Goal: Information Seeking & Learning: Learn about a topic

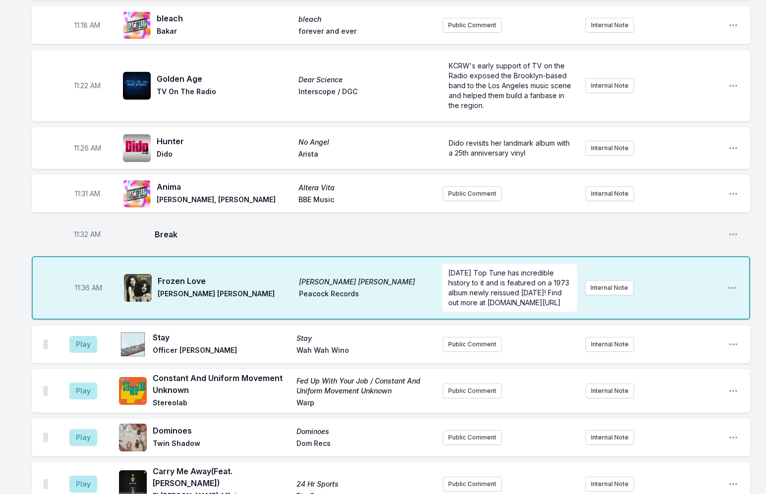
scroll to position [1971, 0]
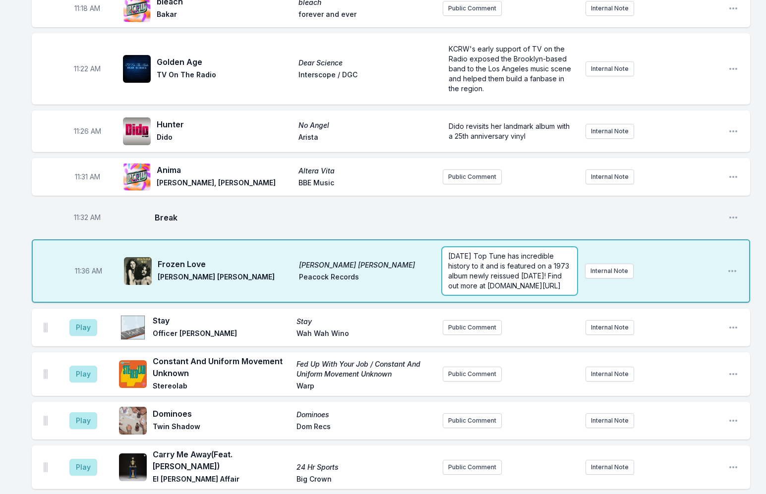
click at [448, 252] on span "[DATE] Top Tune has incredible history to it and is featured on a 1973 album ne…" at bounding box center [509, 271] width 123 height 38
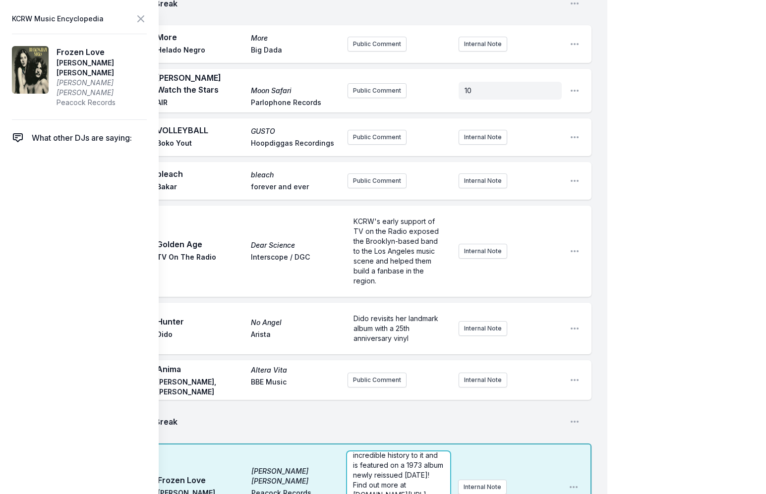
scroll to position [25, 0]
click at [139, 19] on icon at bounding box center [141, 19] width 12 height 12
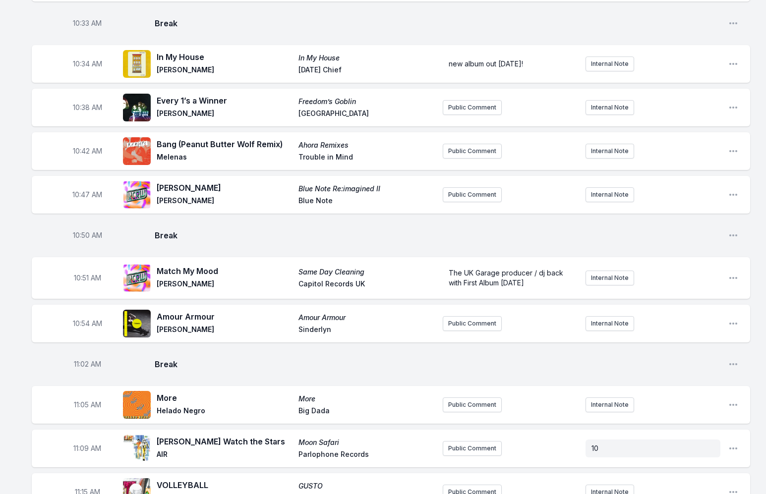
scroll to position [1426, 0]
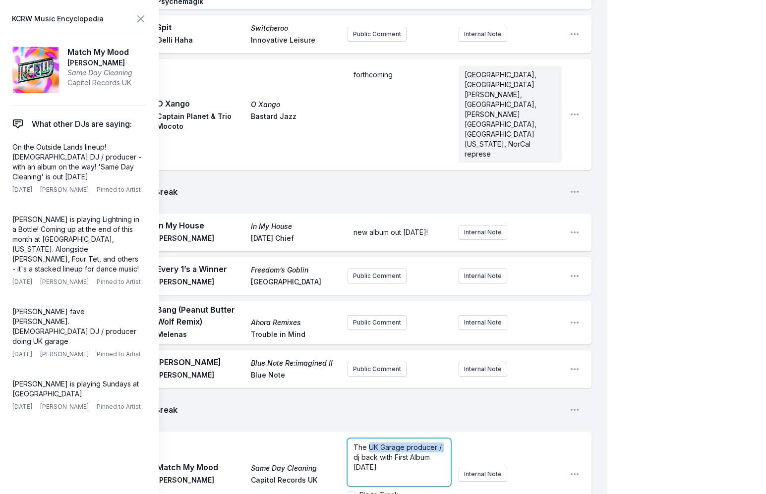
drag, startPoint x: 463, startPoint y: 202, endPoint x: 369, endPoint y: 323, distance: 153.3
click at [369, 443] on span "The UK Garage producer / dj back with First Album [DATE]" at bounding box center [398, 457] width 90 height 28
copy span "UK Garage producer /"
drag, startPoint x: 141, startPoint y: 19, endPoint x: 142, endPoint y: 2, distance: 17.4
click at [141, 19] on icon at bounding box center [141, 19] width 6 height 6
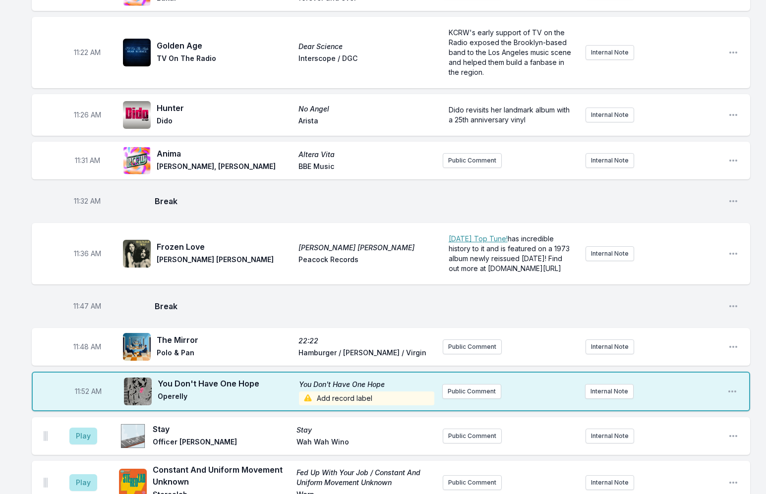
scroll to position [2070, 0]
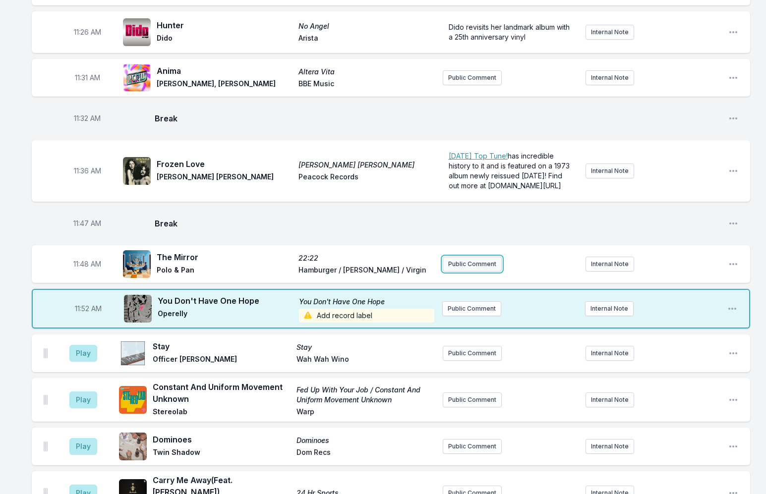
click at [478, 257] on button "Public Comment" at bounding box center [472, 264] width 59 height 15
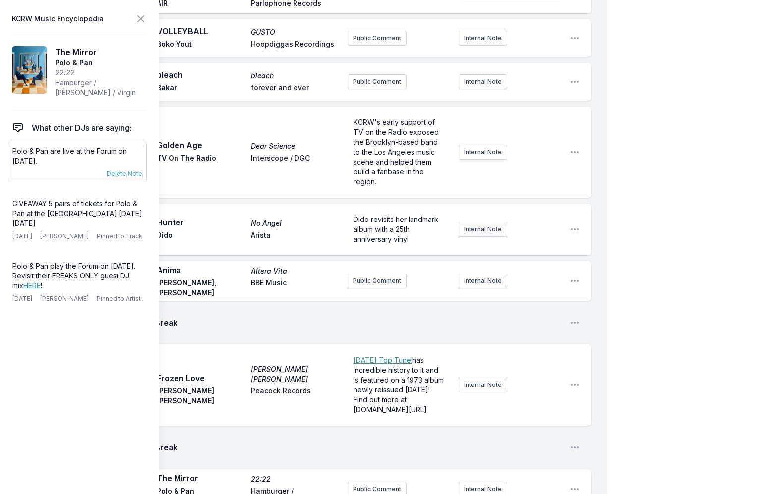
drag, startPoint x: 17, startPoint y: 153, endPoint x: 8, endPoint y: 151, distance: 9.0
click at [8, 151] on div "Polo & Pan are live at the Forum on [DATE]. [DATE] [PERSON_NAME] Pinned to Arti…" at bounding box center [77, 162] width 139 height 41
copy p "Polo & Pan are live at the Forum on [DATE]."
click at [371, 482] on button "Public Comment" at bounding box center [376, 489] width 59 height 15
click at [353, 481] on span "Polo & Pan are live at the Forum on [DATE]." at bounding box center [395, 490] width 84 height 18
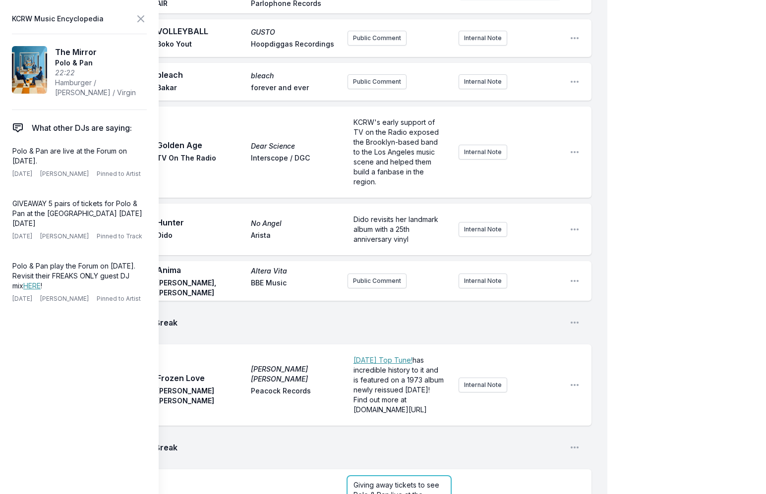
click at [144, 18] on icon at bounding box center [141, 19] width 12 height 12
